Goal: Find specific page/section

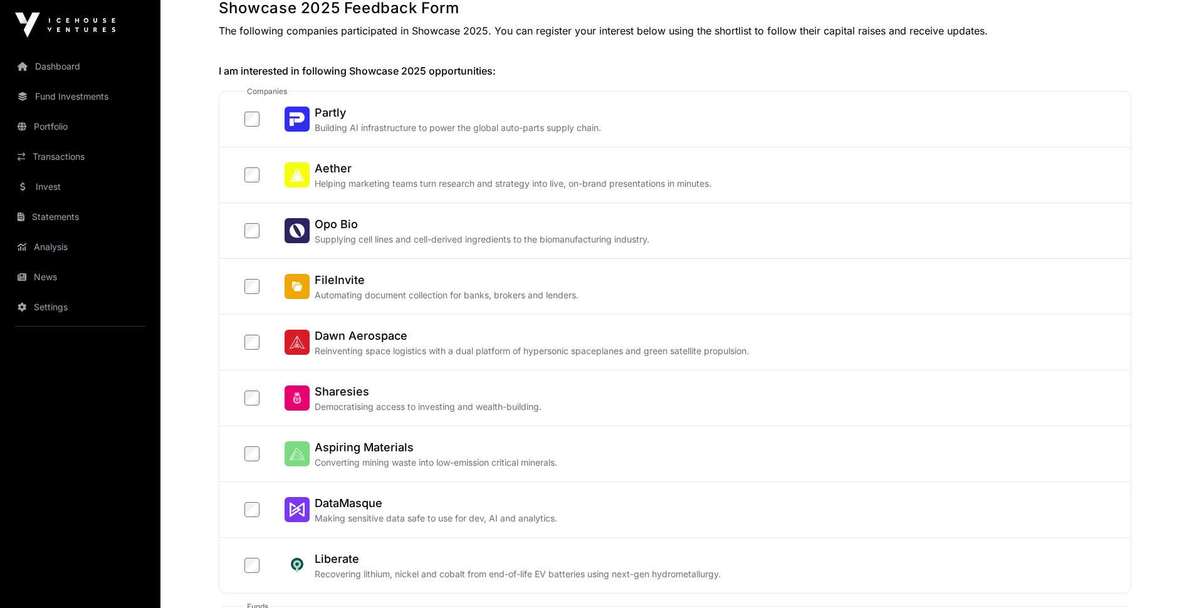
scroll to position [125, 0]
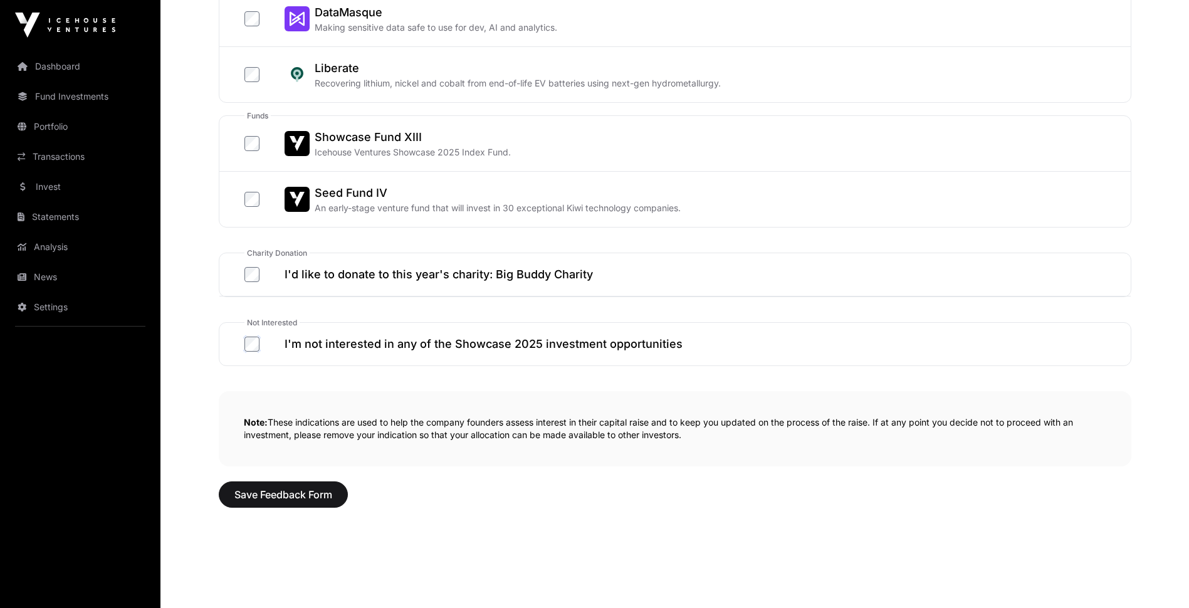
scroll to position [639, 0]
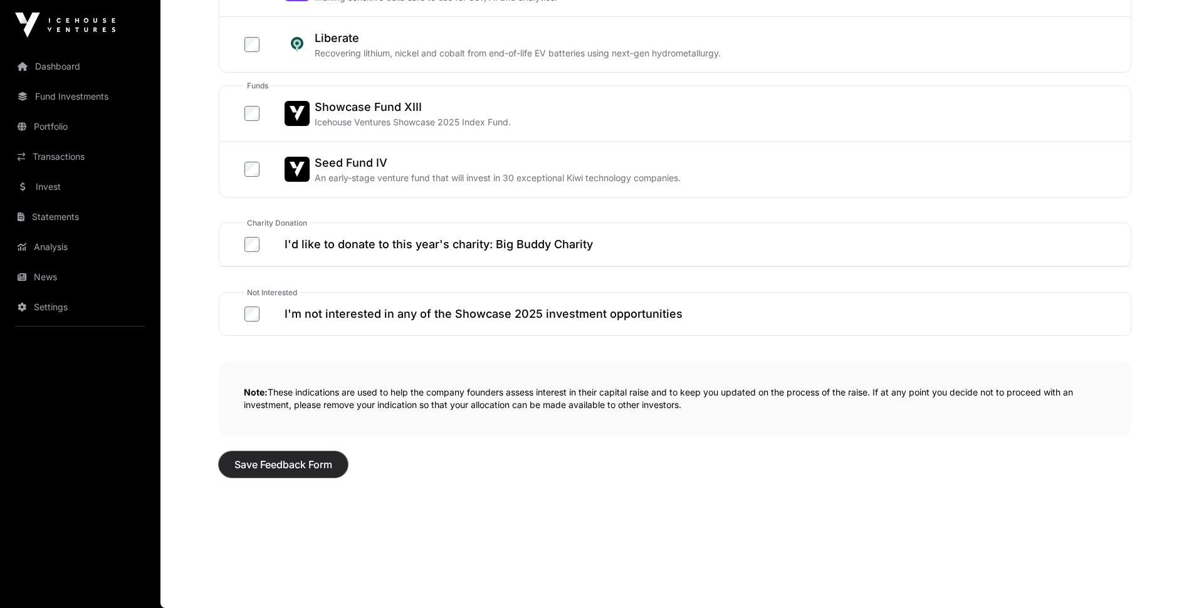
click at [280, 456] on button "Save Feedback Form" at bounding box center [283, 464] width 129 height 26
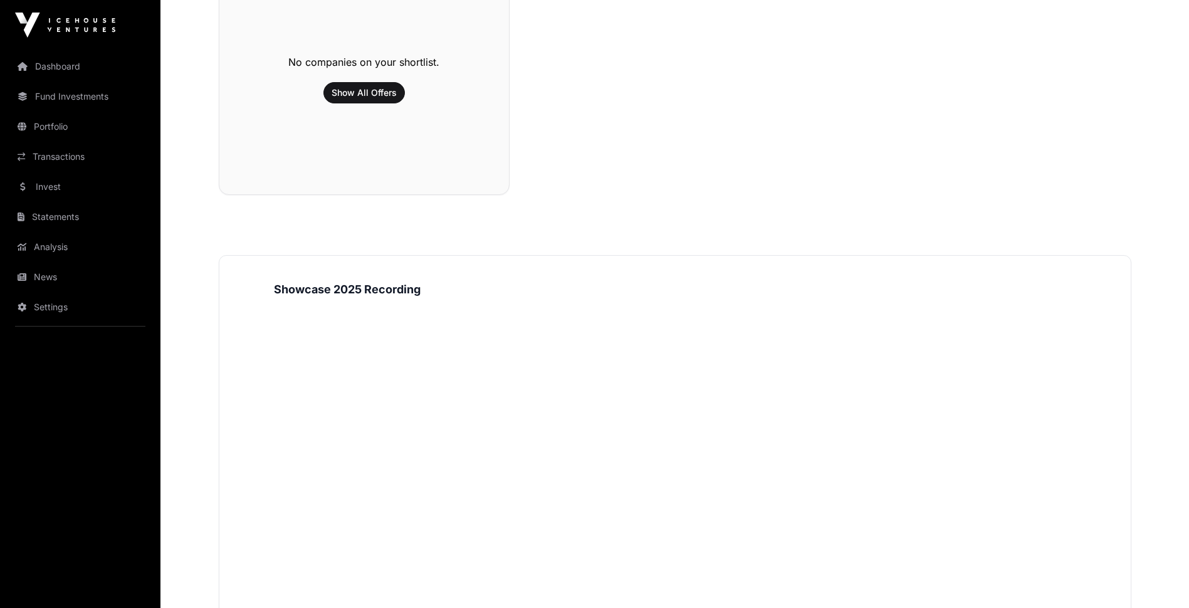
scroll to position [125, 0]
